Goal: Information Seeking & Learning: Check status

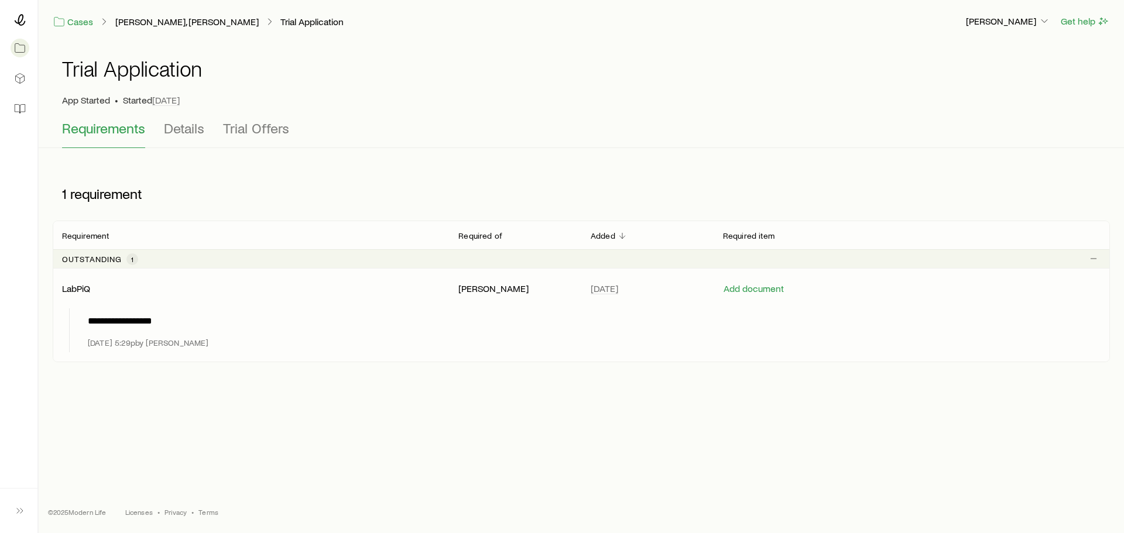
click at [160, 322] on p "**********" at bounding box center [592, 321] width 1008 height 14
click at [195, 129] on span "Details" at bounding box center [184, 128] width 40 height 16
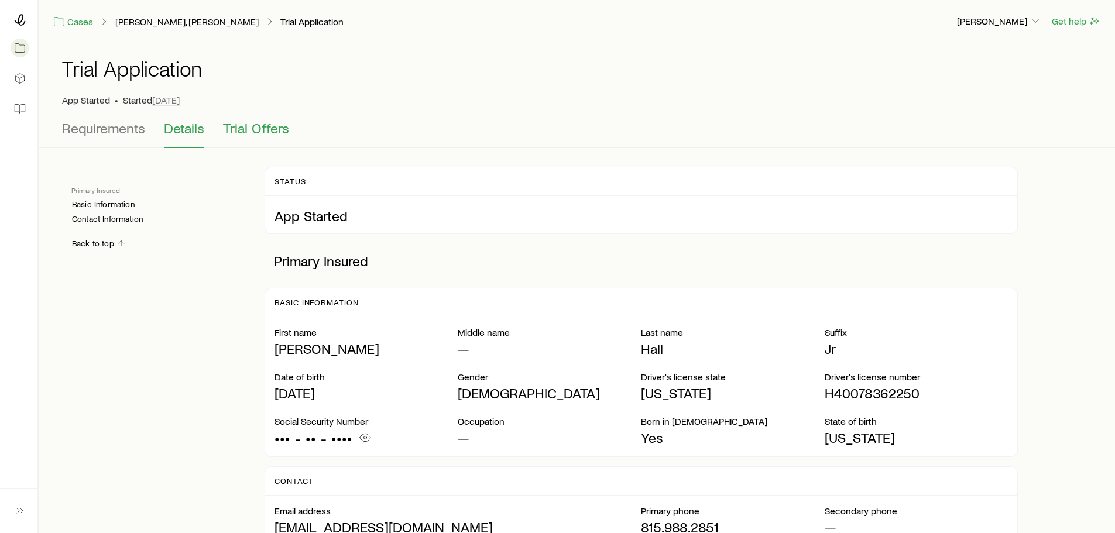
click at [245, 128] on span "Trial Offers" at bounding box center [256, 128] width 66 height 16
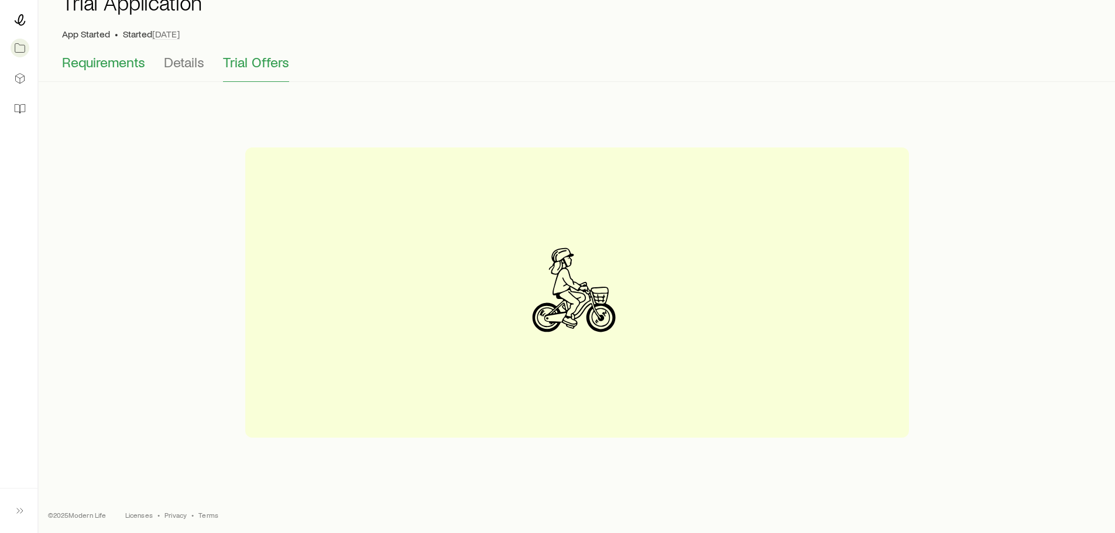
scroll to position [69, 0]
click at [108, 61] on span "Requirements" at bounding box center [103, 59] width 83 height 16
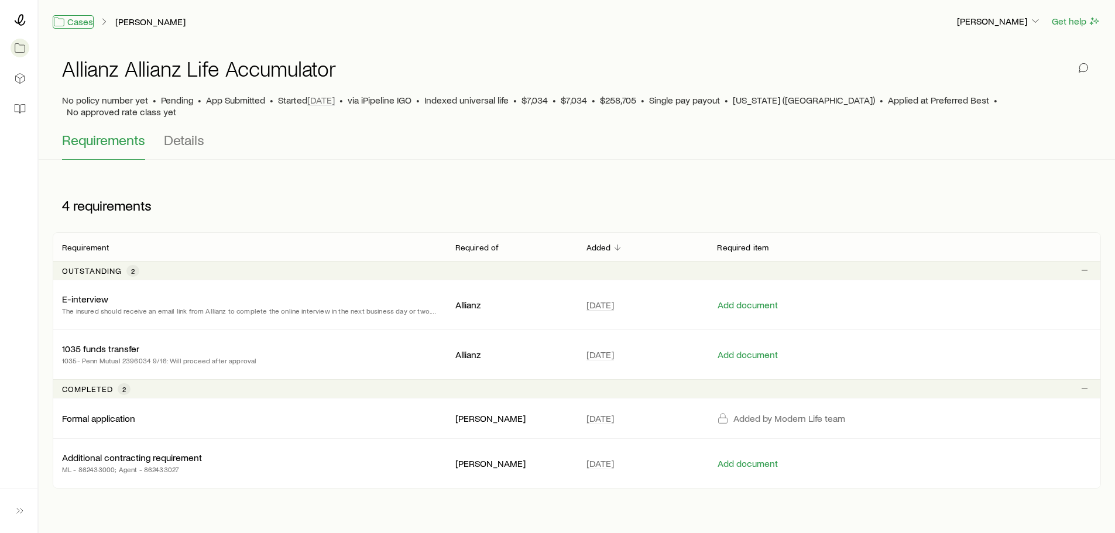
click at [82, 23] on link "Cases" at bounding box center [73, 21] width 41 height 13
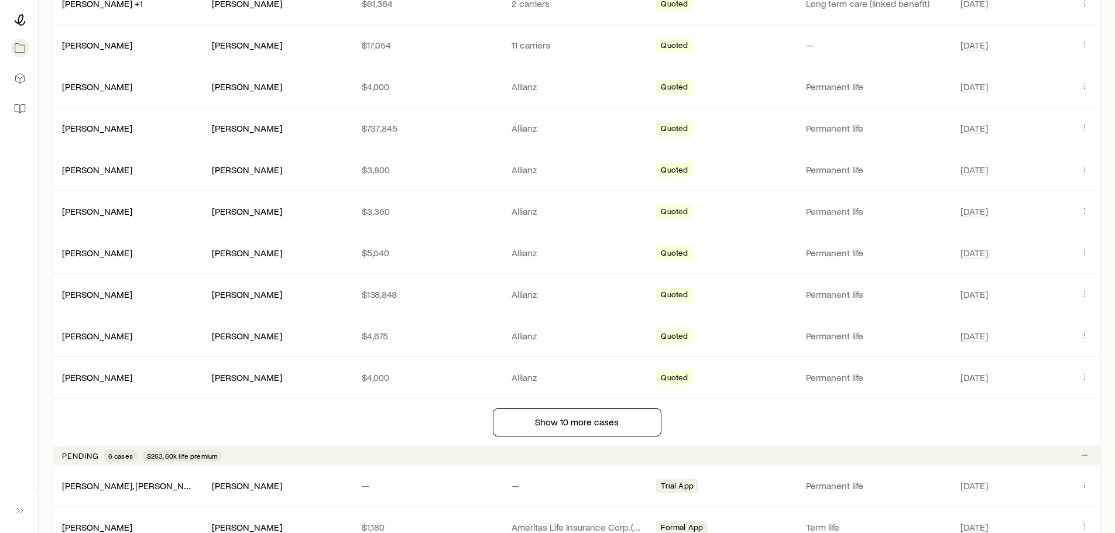
scroll to position [878, 0]
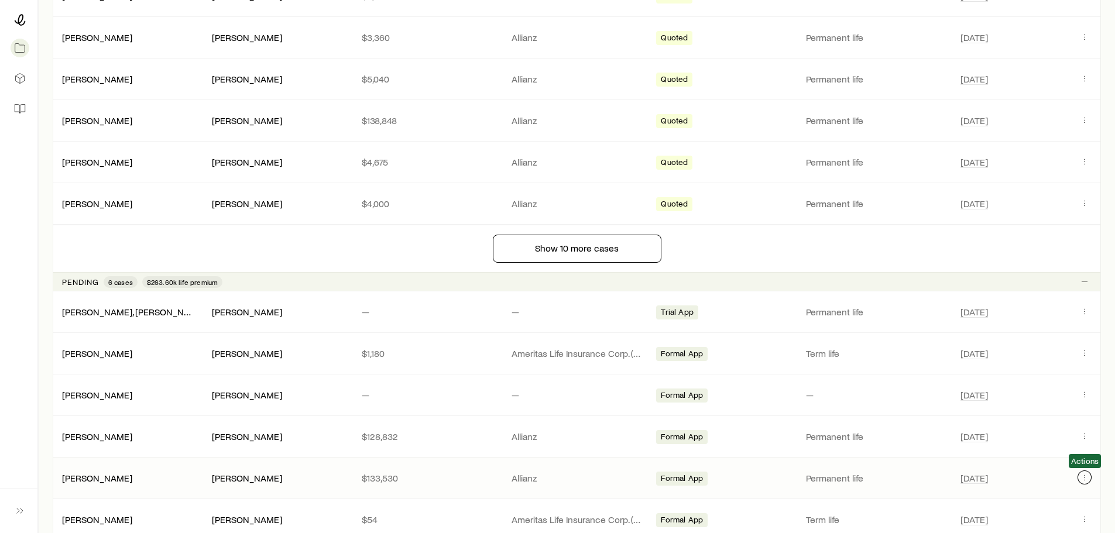
click at [1085, 477] on icon "Client cases" at bounding box center [1084, 477] width 9 height 9
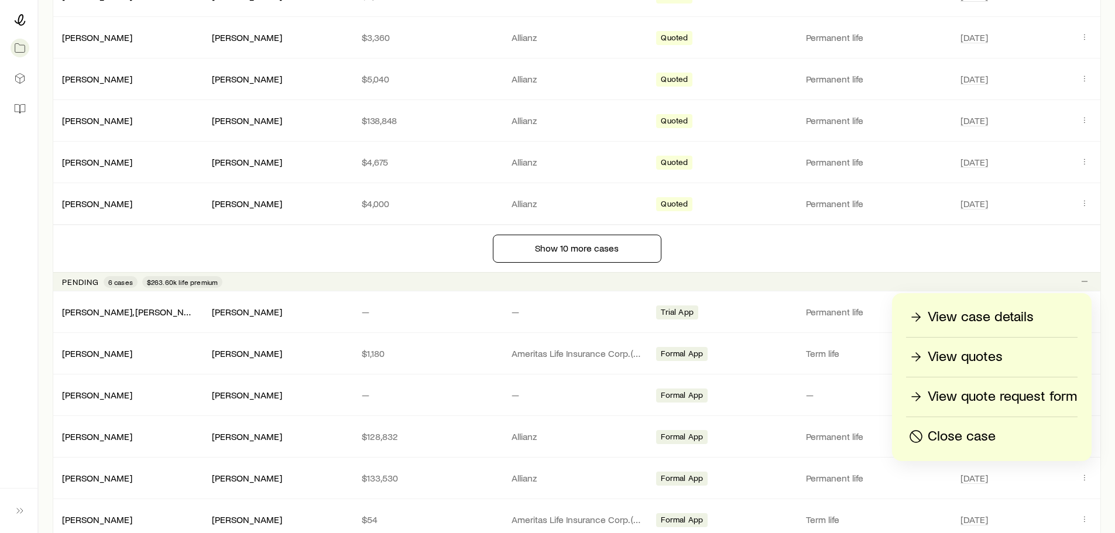
click at [981, 318] on p "View case details" at bounding box center [981, 317] width 106 height 19
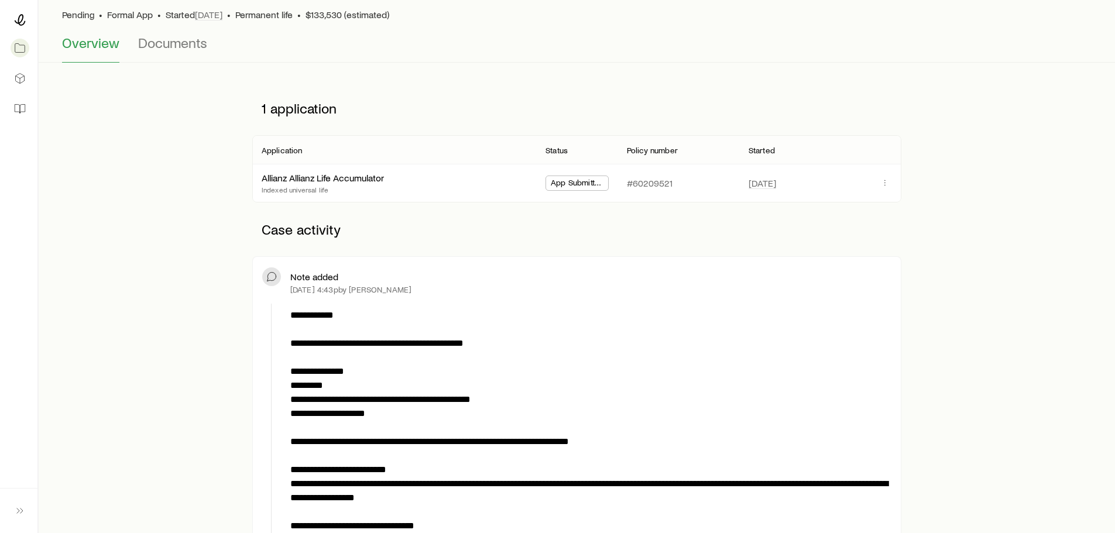
scroll to position [59, 0]
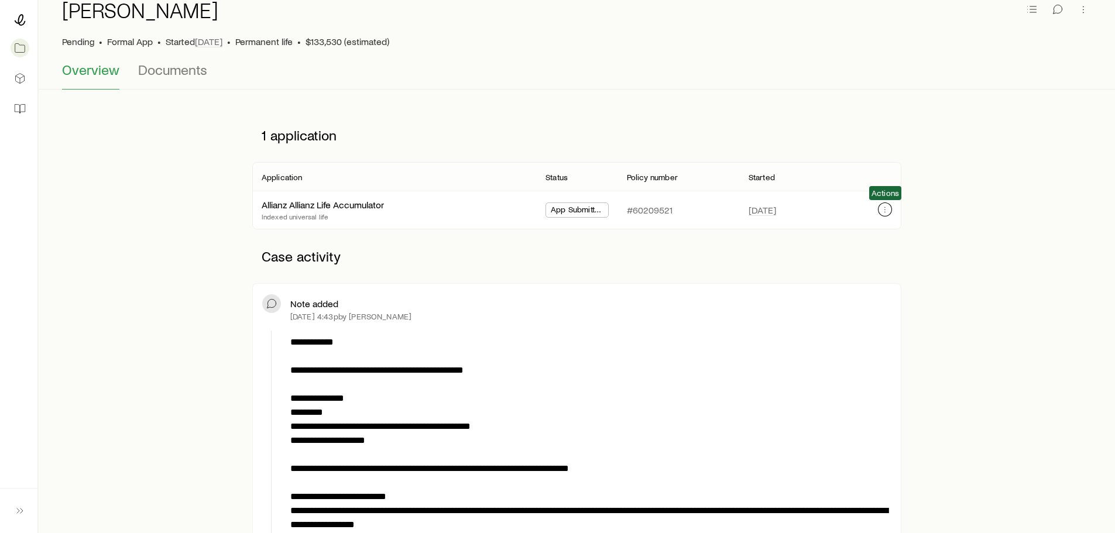
click at [887, 212] on icon "button" at bounding box center [884, 209] width 9 height 9
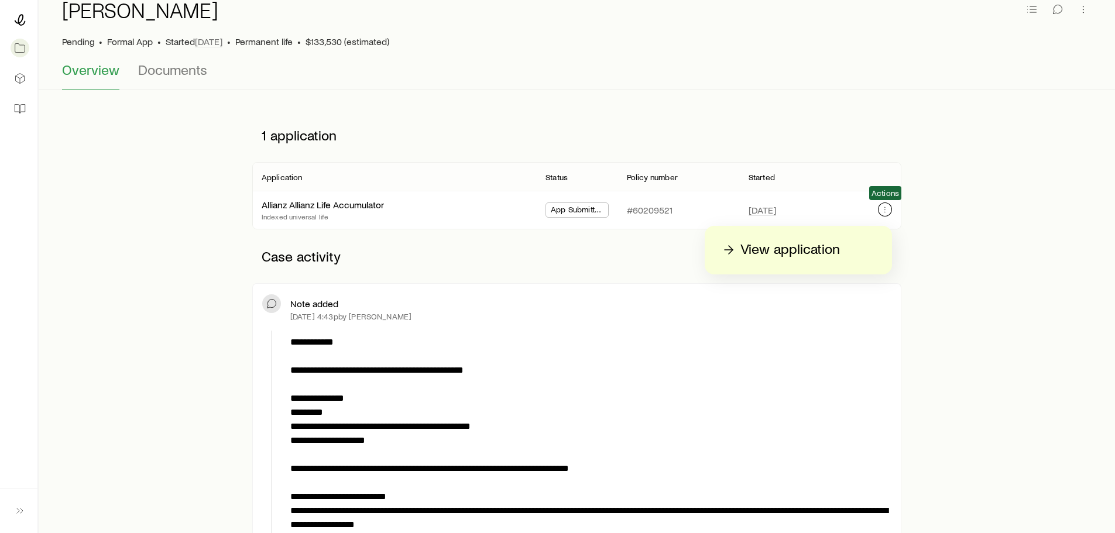
click at [887, 212] on icon "button" at bounding box center [884, 209] width 9 height 9
